Goal: Information Seeking & Learning: Learn about a topic

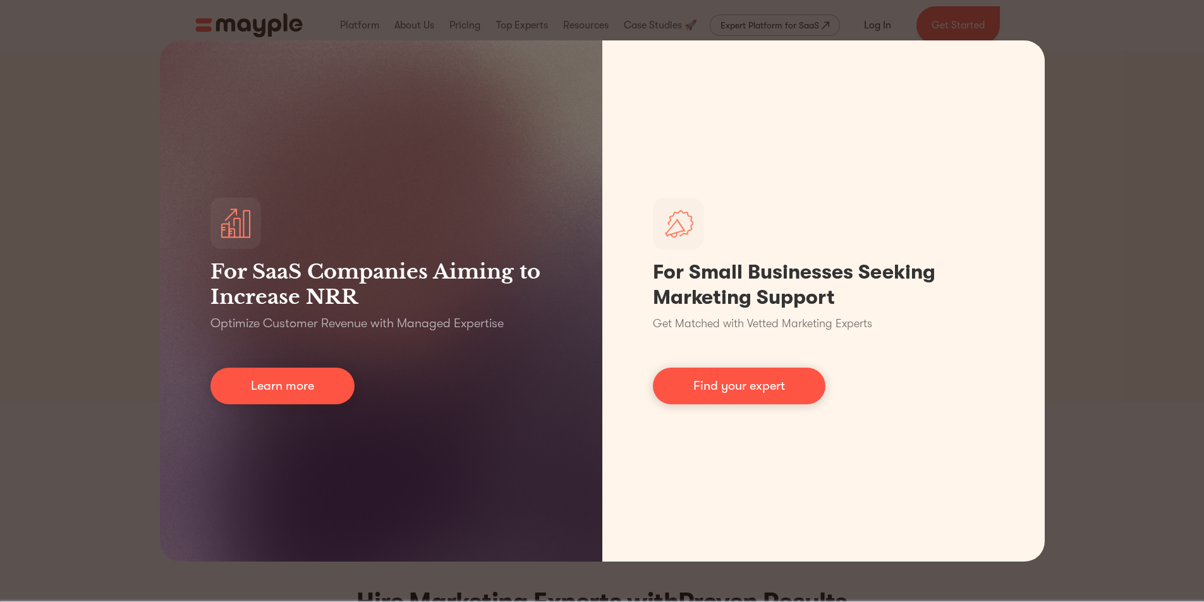
click at [595, 9] on div "For SaaS Companies Aiming to Increase NRR Optimize Customer Revenue with Manage…" at bounding box center [602, 301] width 1204 height 602
click at [1055, 321] on div "For SaaS Companies Aiming to Increase NRR Optimize Customer Revenue with Manage…" at bounding box center [602, 301] width 1204 height 602
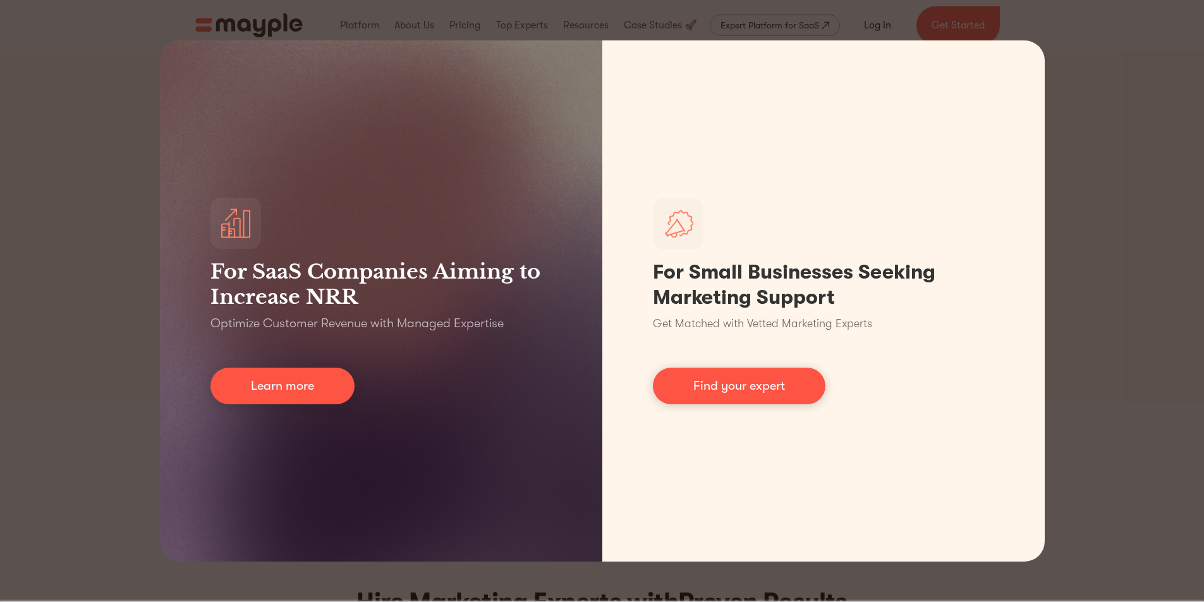
drag, startPoint x: 1063, startPoint y: 284, endPoint x: 337, endPoint y: 350, distance: 728.9
click at [1062, 284] on div "For SaaS Companies Aiming to Increase NRR Optimize Customer Revenue with Manage…" at bounding box center [602, 301] width 1204 height 602
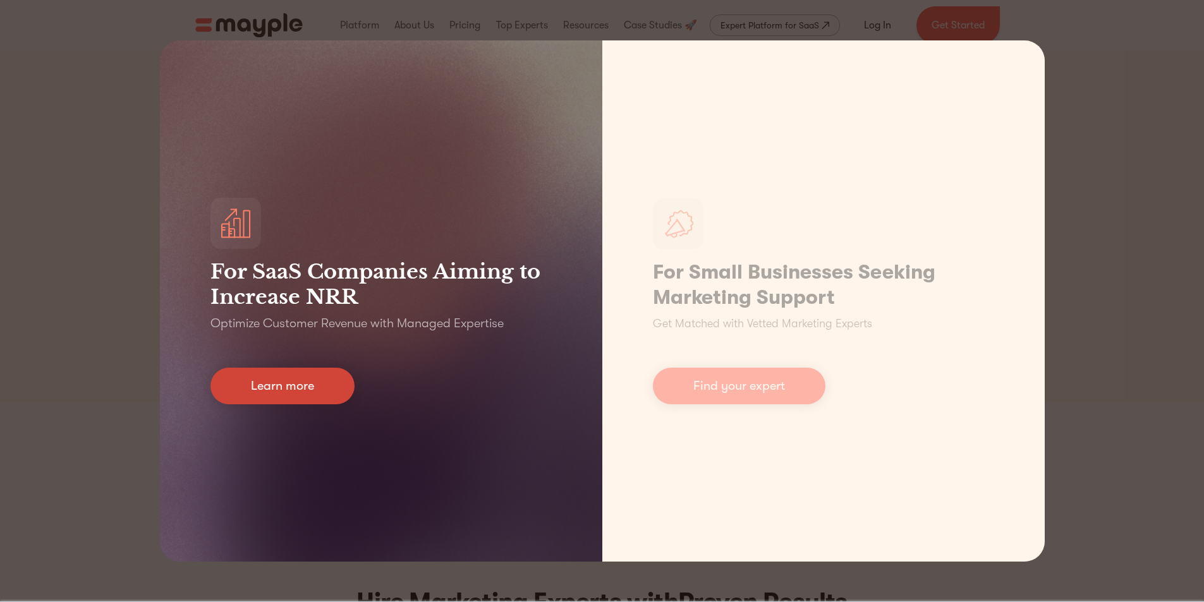
click at [252, 377] on link "Learn more" at bounding box center [282, 386] width 144 height 37
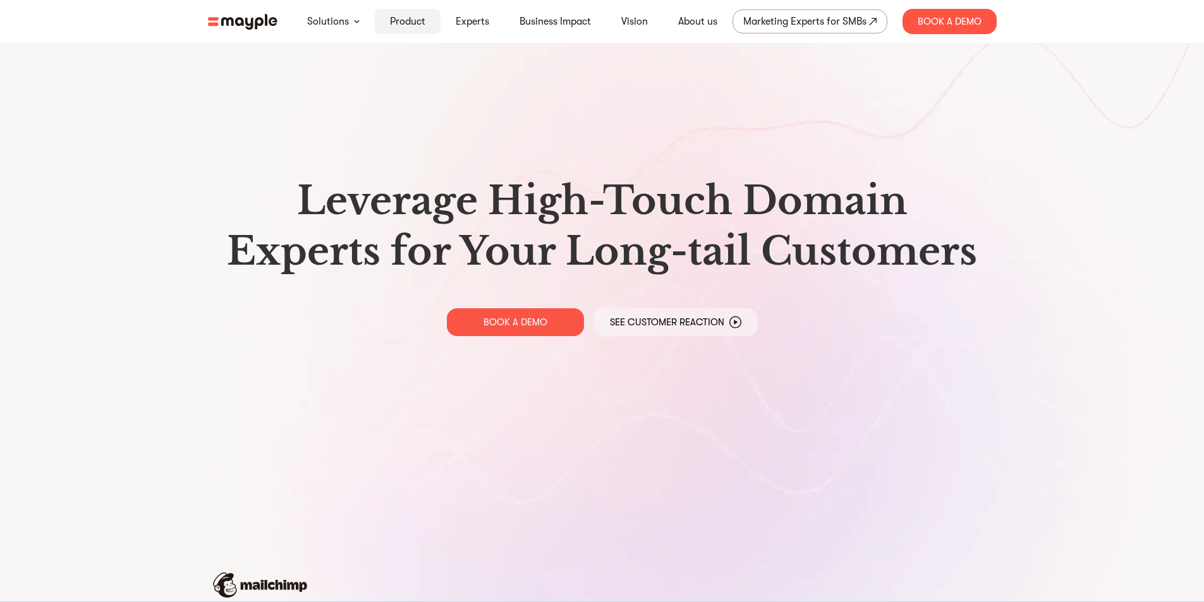
click at [409, 22] on link "Product" at bounding box center [407, 21] width 35 height 15
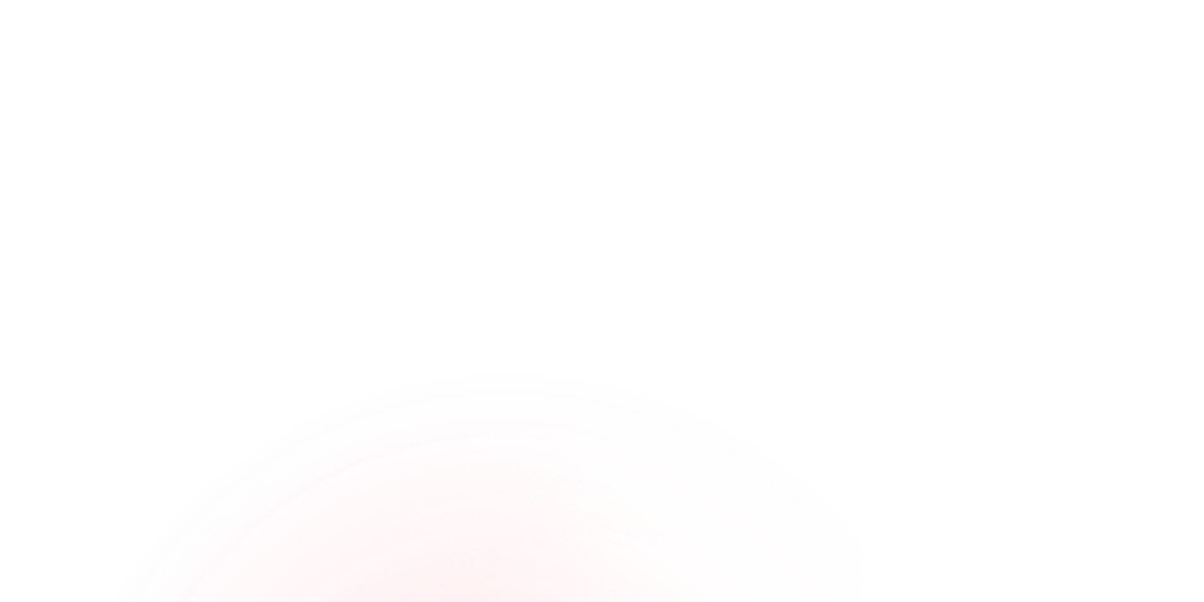
scroll to position [569, 0]
